Goal: Book appointment/travel/reservation

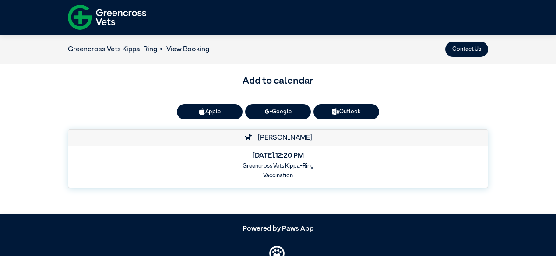
click at [285, 114] on link "Google" at bounding box center [278, 111] width 66 height 15
